Goal: Task Accomplishment & Management: Complete application form

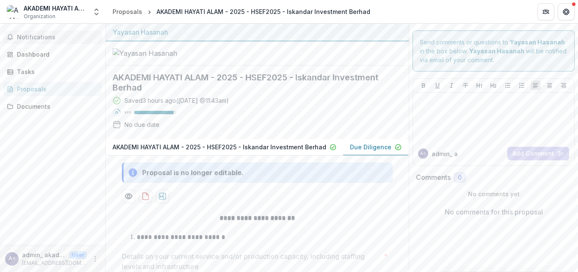
click at [34, 37] on span "Notifications" at bounding box center [58, 37] width 82 height 7
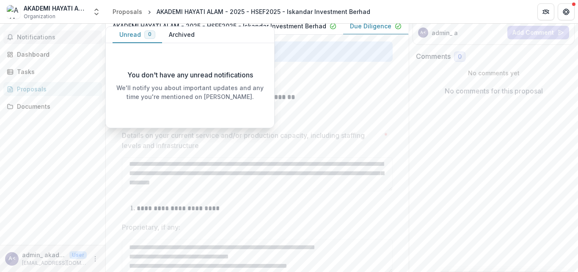
scroll to position [170, 0]
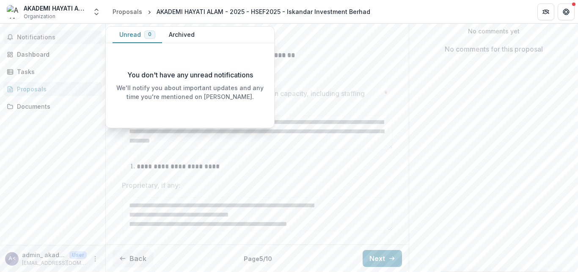
click at [34, 37] on span "Notifications" at bounding box center [58, 37] width 82 height 7
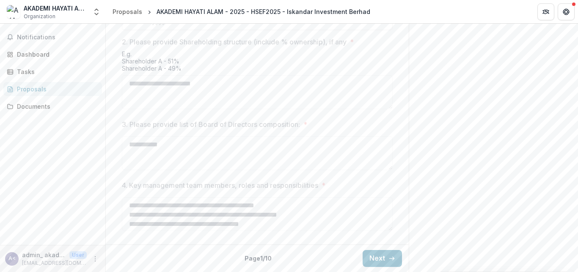
scroll to position [472, 0]
click at [376, 260] on button "Next" at bounding box center [382, 258] width 39 height 17
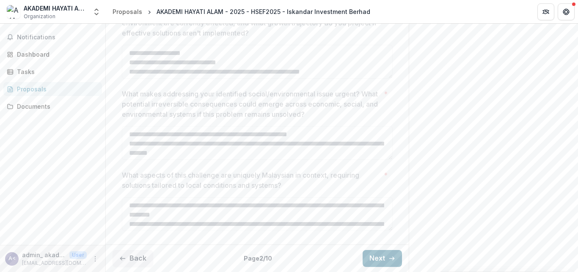
scroll to position [442, 0]
click at [45, 36] on span "Notifications" at bounding box center [58, 37] width 82 height 7
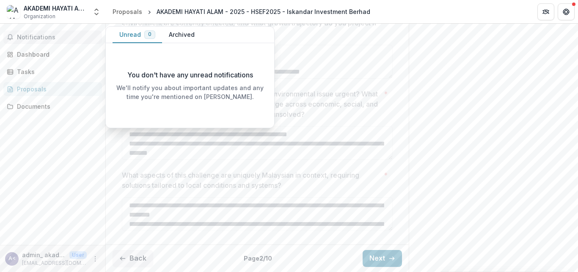
click at [177, 36] on button "Archived" at bounding box center [181, 35] width 39 height 17
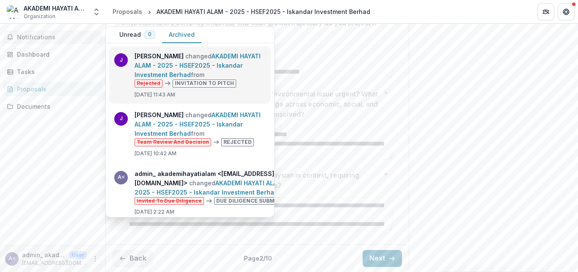
click at [181, 64] on link "AKADEMI HAYATI ALAM - 2025 - HSEF2025 - Iskandar Investment Berhad" at bounding box center [198, 65] width 126 height 26
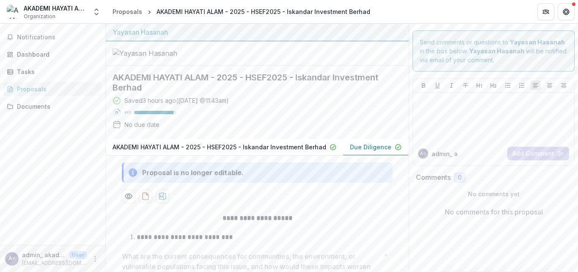
scroll to position [0, 0]
click at [23, 38] on span "Notifications" at bounding box center [58, 37] width 82 height 7
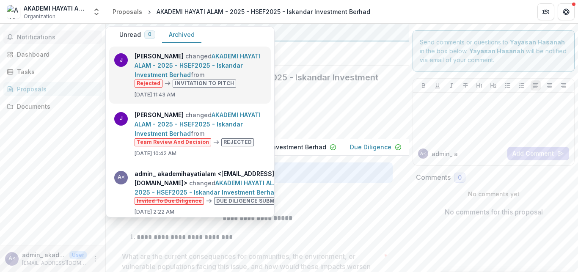
click at [204, 78] on link "AKADEMI HAYATI ALAM - 2025 - HSEF2025 - Iskandar Investment Berhad" at bounding box center [198, 65] width 126 height 26
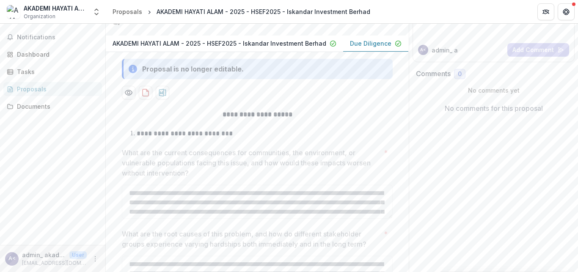
scroll to position [36, 0]
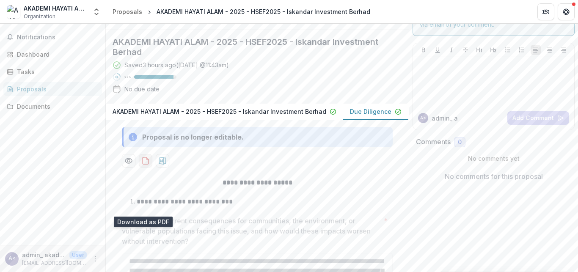
click at [141, 165] on icon "download-proposal" at bounding box center [145, 161] width 8 height 8
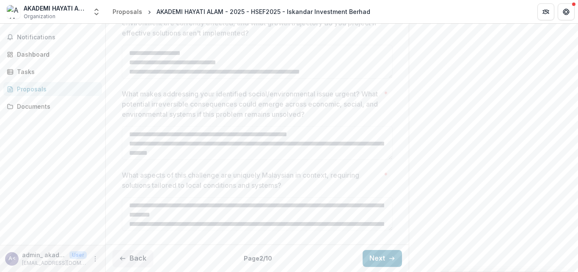
scroll to position [442, 0]
click at [376, 258] on button "Next" at bounding box center [382, 258] width 39 height 17
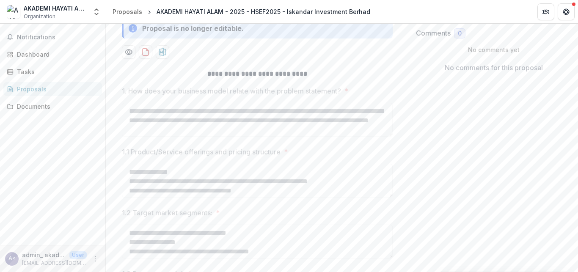
scroll to position [279, 0]
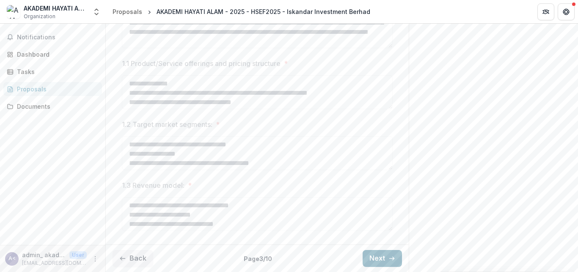
click at [379, 263] on button "Next" at bounding box center [382, 258] width 39 height 17
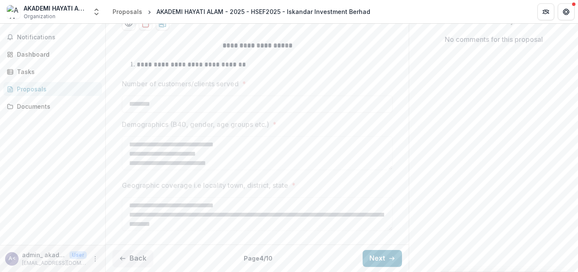
scroll to position [218, 0]
click at [371, 257] on button "Next" at bounding box center [382, 258] width 39 height 17
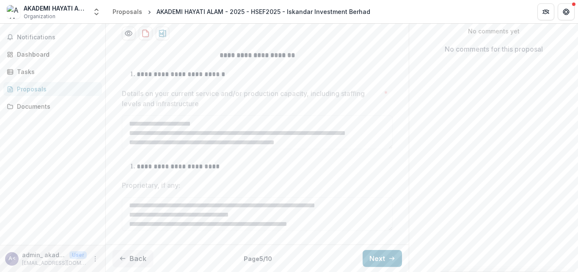
scroll to position [209, 0]
click at [370, 257] on button "Next" at bounding box center [382, 258] width 39 height 17
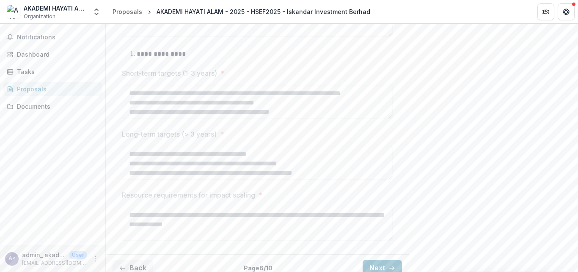
scroll to position [587, 0]
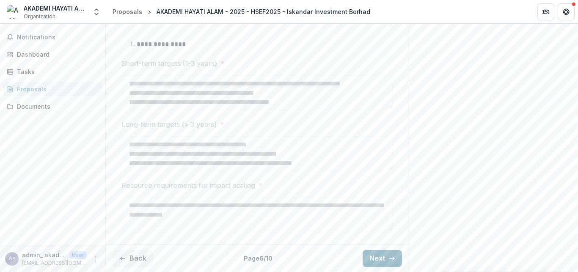
click at [370, 254] on button "Next" at bounding box center [382, 258] width 39 height 17
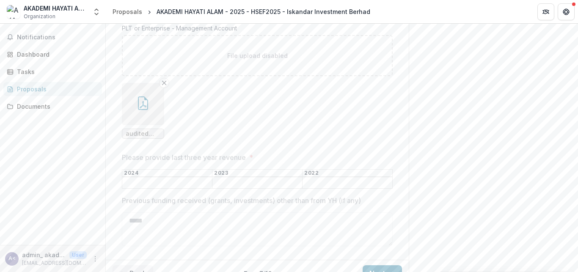
scroll to position [297, 0]
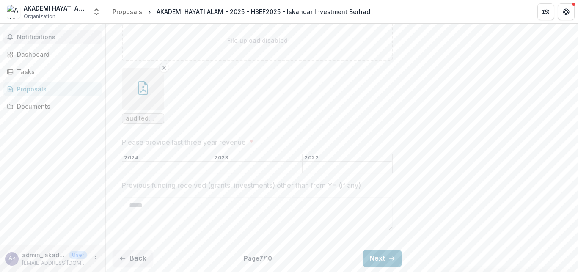
click at [21, 36] on span "Notifications" at bounding box center [58, 37] width 82 height 7
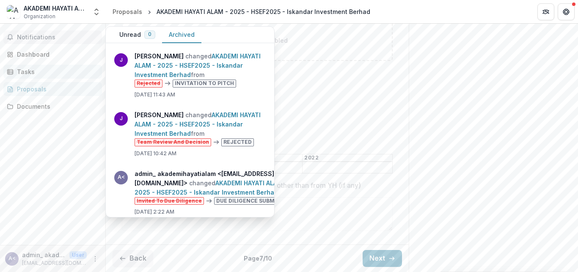
click at [21, 72] on div "Tasks" at bounding box center [56, 71] width 78 height 9
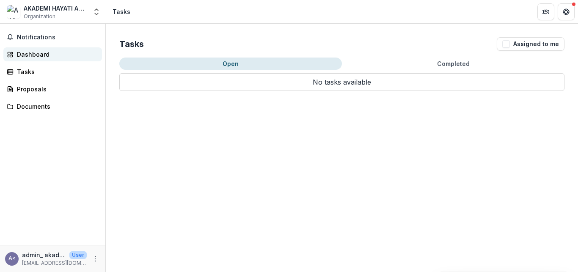
click at [28, 51] on div "Dashboard" at bounding box center [56, 54] width 78 height 9
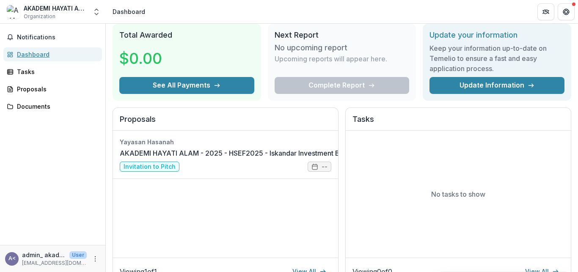
scroll to position [37, 0]
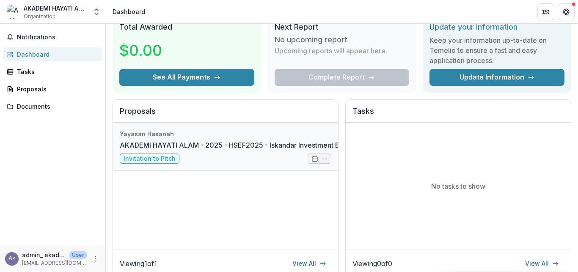
click at [141, 150] on link "AKADEMI HAYATI ALAM - 2025 - HSEF2025 - Iskandar Investment Berhad" at bounding box center [239, 145] width 239 height 10
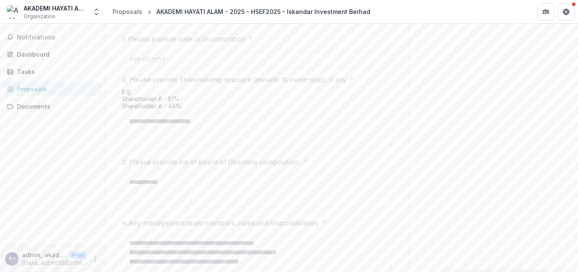
scroll to position [472, 0]
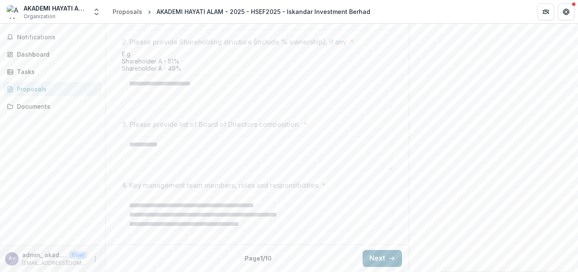
click at [377, 254] on button "Next" at bounding box center [382, 258] width 39 height 17
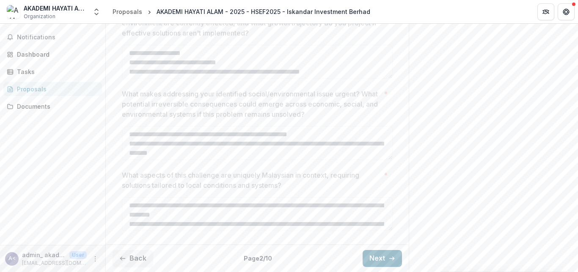
click at [377, 254] on button "Next" at bounding box center [382, 258] width 39 height 17
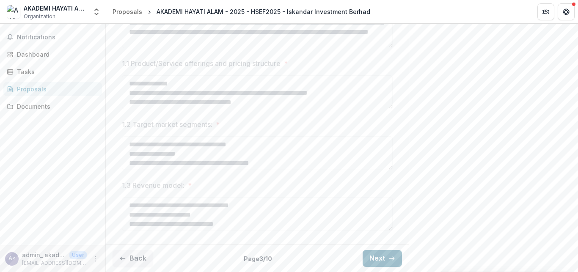
click at [377, 254] on button "Next" at bounding box center [382, 258] width 39 height 17
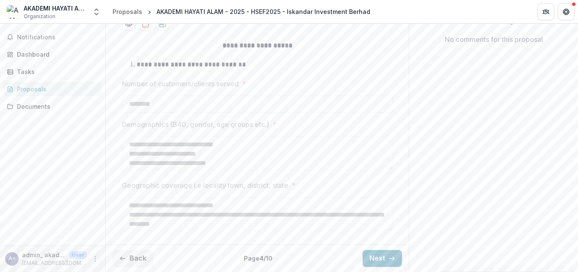
scroll to position [218, 0]
click at [379, 255] on button "Next" at bounding box center [382, 258] width 39 height 17
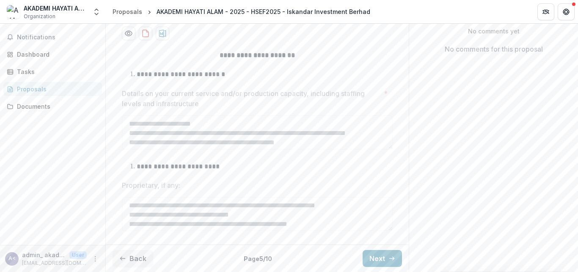
scroll to position [209, 0]
click at [381, 263] on button "Next" at bounding box center [382, 258] width 39 height 17
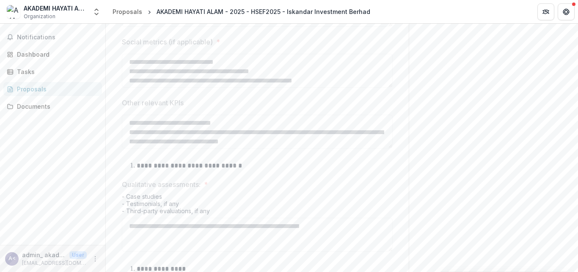
scroll to position [587, 0]
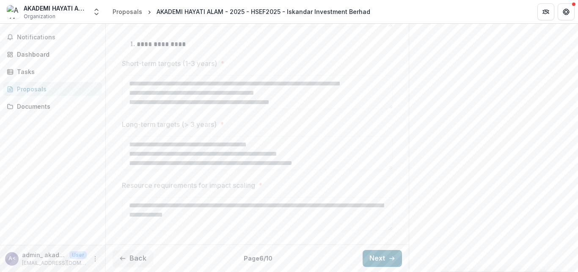
click at [377, 258] on button "Next" at bounding box center [382, 258] width 39 height 17
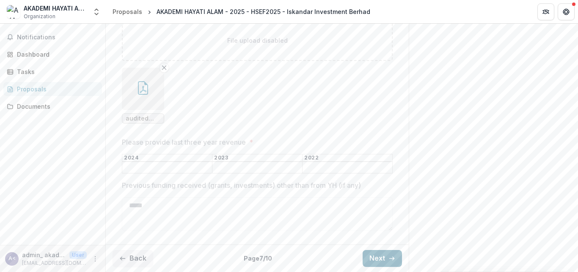
scroll to position [297, 0]
click at [376, 255] on button "Next" at bounding box center [382, 258] width 39 height 17
type input "**********"
click at [370, 259] on button "Next" at bounding box center [382, 258] width 39 height 17
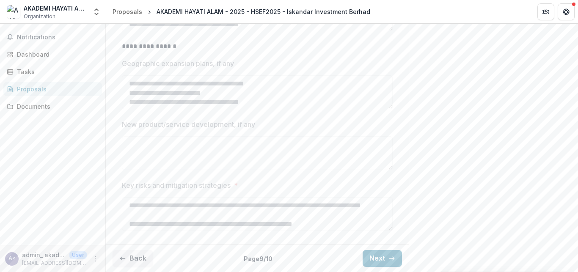
scroll to position [296, 0]
click at [378, 261] on button "Next" at bounding box center [382, 258] width 39 height 17
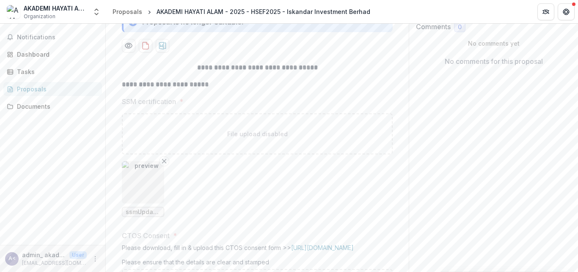
scroll to position [0, 0]
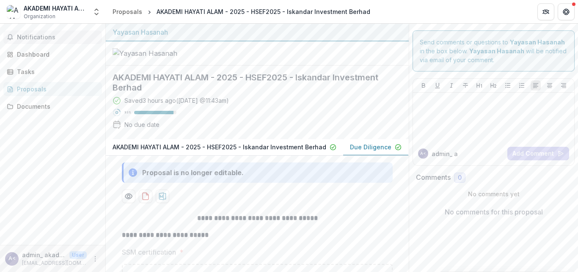
click at [49, 40] on span "Notifications" at bounding box center [58, 37] width 82 height 7
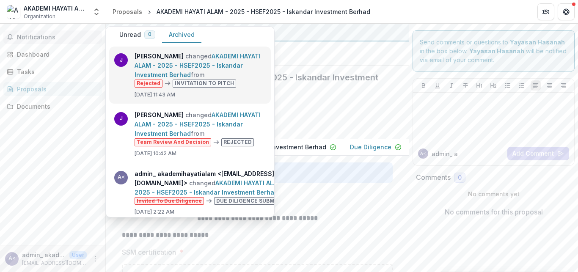
click at [206, 52] on link "AKADEMI HAYATI ALAM - 2025 - HSEF2025 - Iskandar Investment Berhad" at bounding box center [198, 65] width 126 height 26
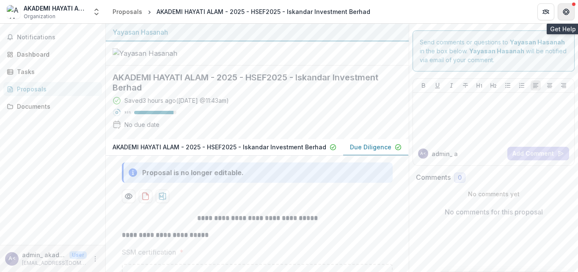
click at [566, 8] on icon "Get Help" at bounding box center [566, 11] width 7 height 7
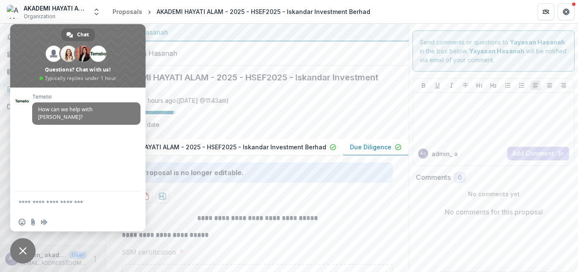
click at [244, 21] on header "Proposals AKADEMI HAYATI ALAM - 2025 - HSEF2025 - Iskandar Investment Berhad" at bounding box center [342, 11] width 472 height 23
click at [339, 28] on div "Yayasan Hasanah" at bounding box center [258, 32] width 290 height 10
